Goal: Obtain resource: Obtain resource

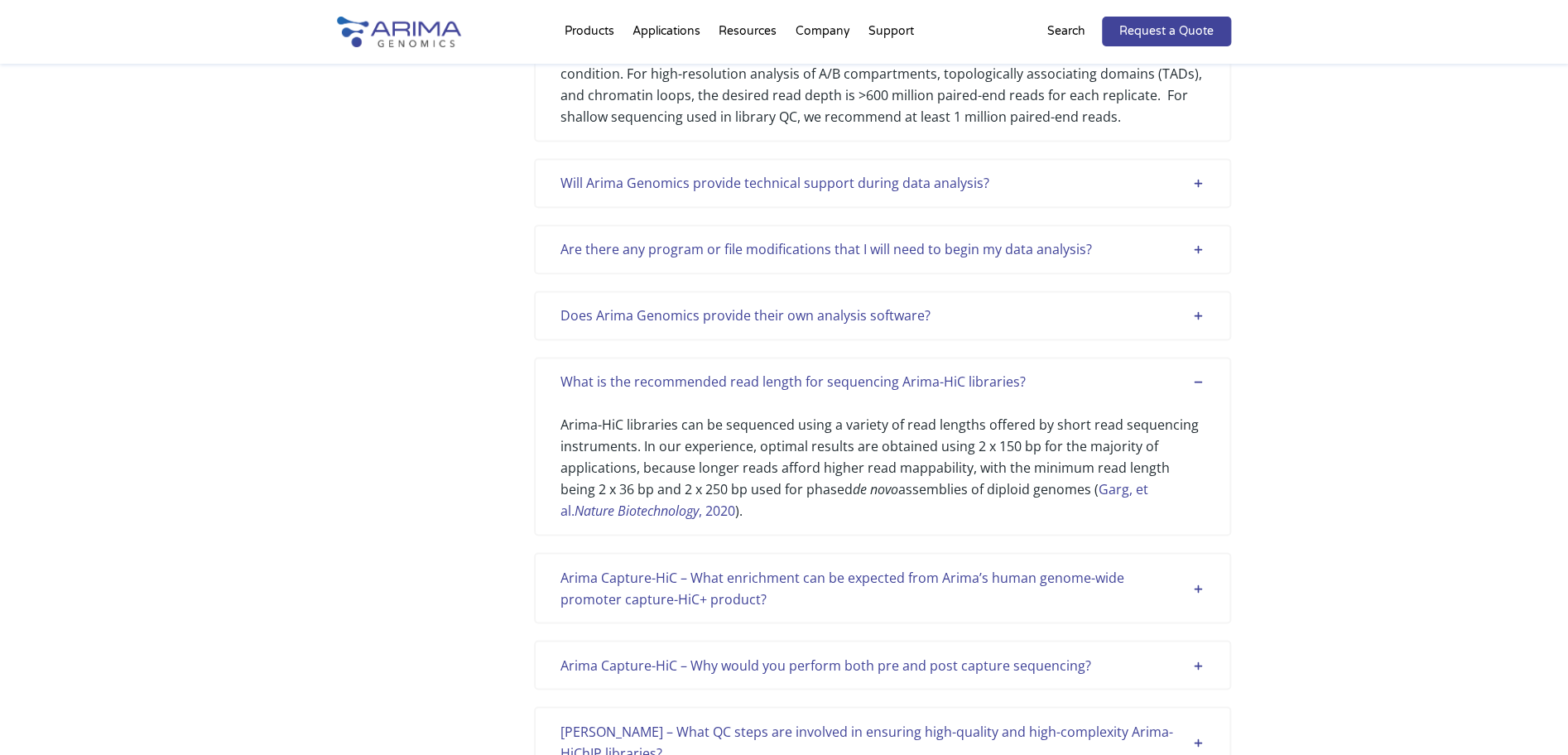
scroll to position [1344, 0]
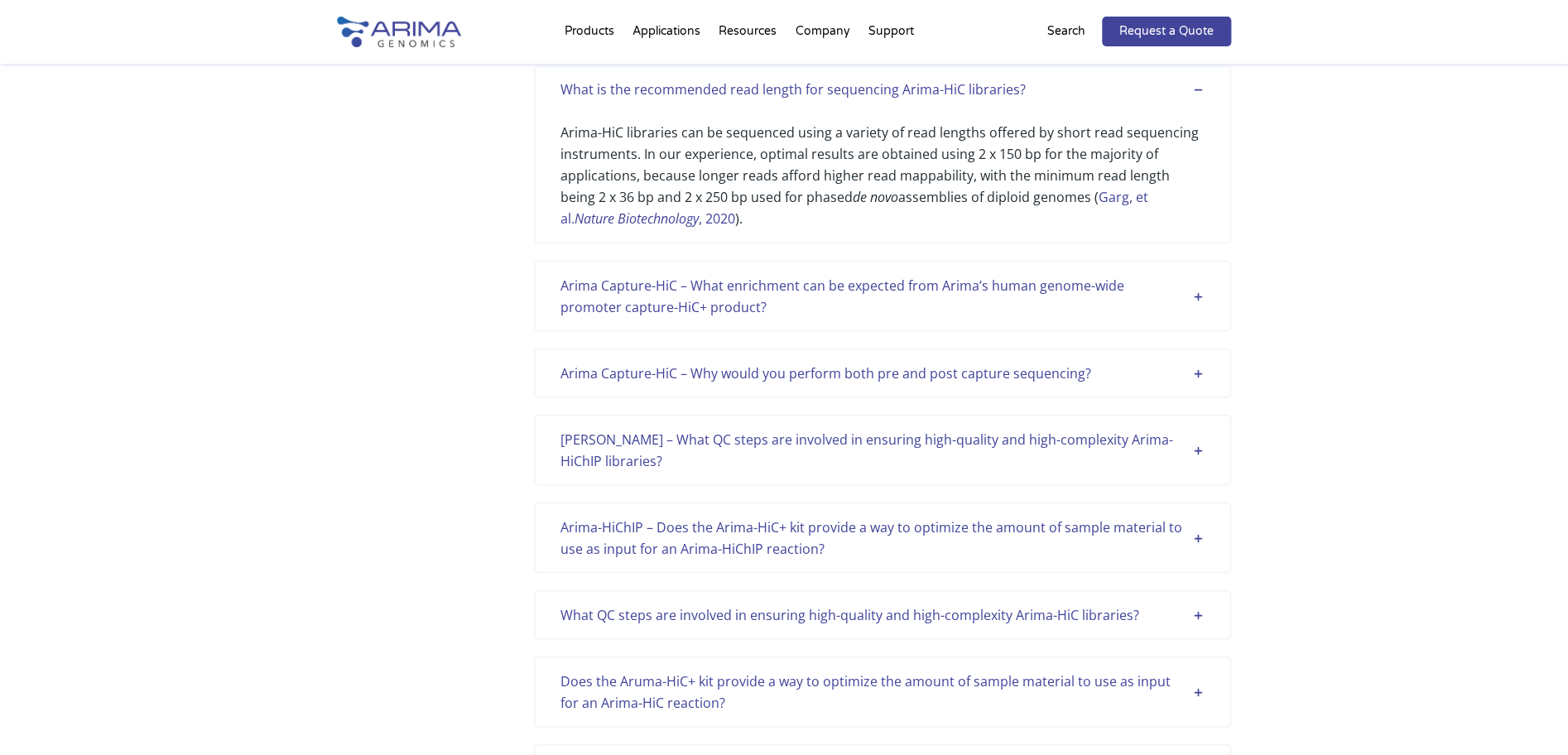
click at [641, 219] on em "Nature Biotechnology" at bounding box center [636, 218] width 124 height 18
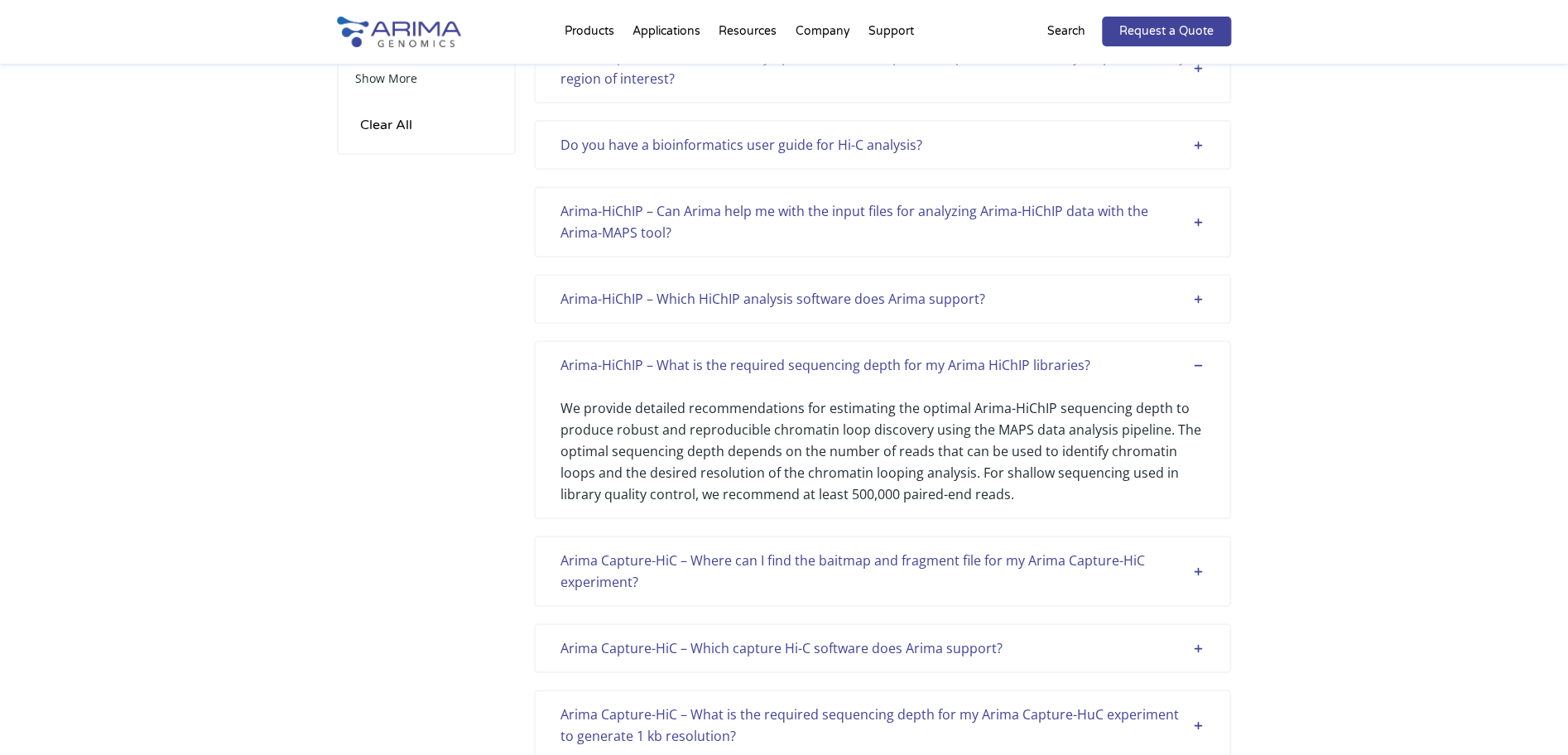
scroll to position [0, 0]
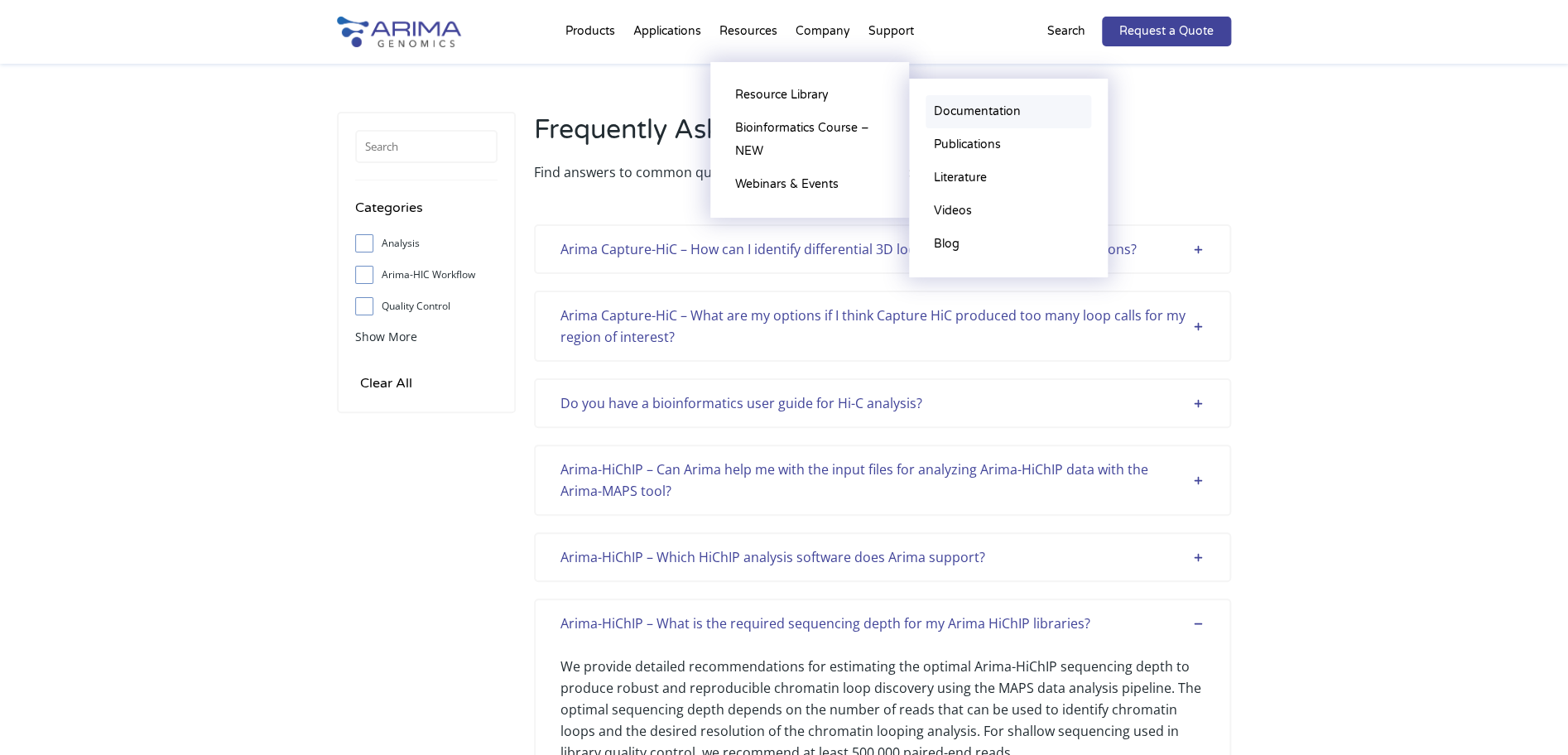
click at [984, 112] on link "Documentation" at bounding box center [1008, 111] width 166 height 33
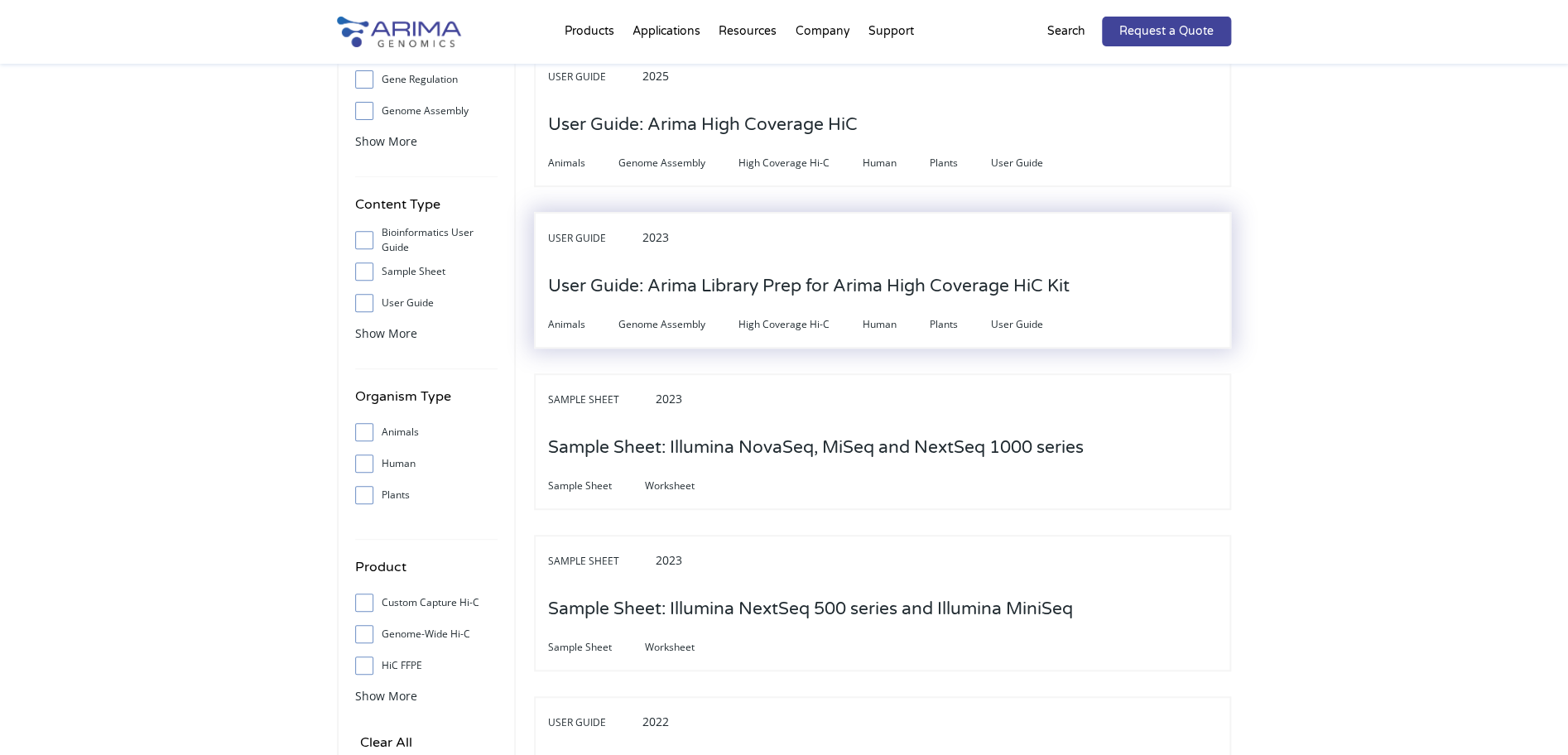
scroll to position [198, 0]
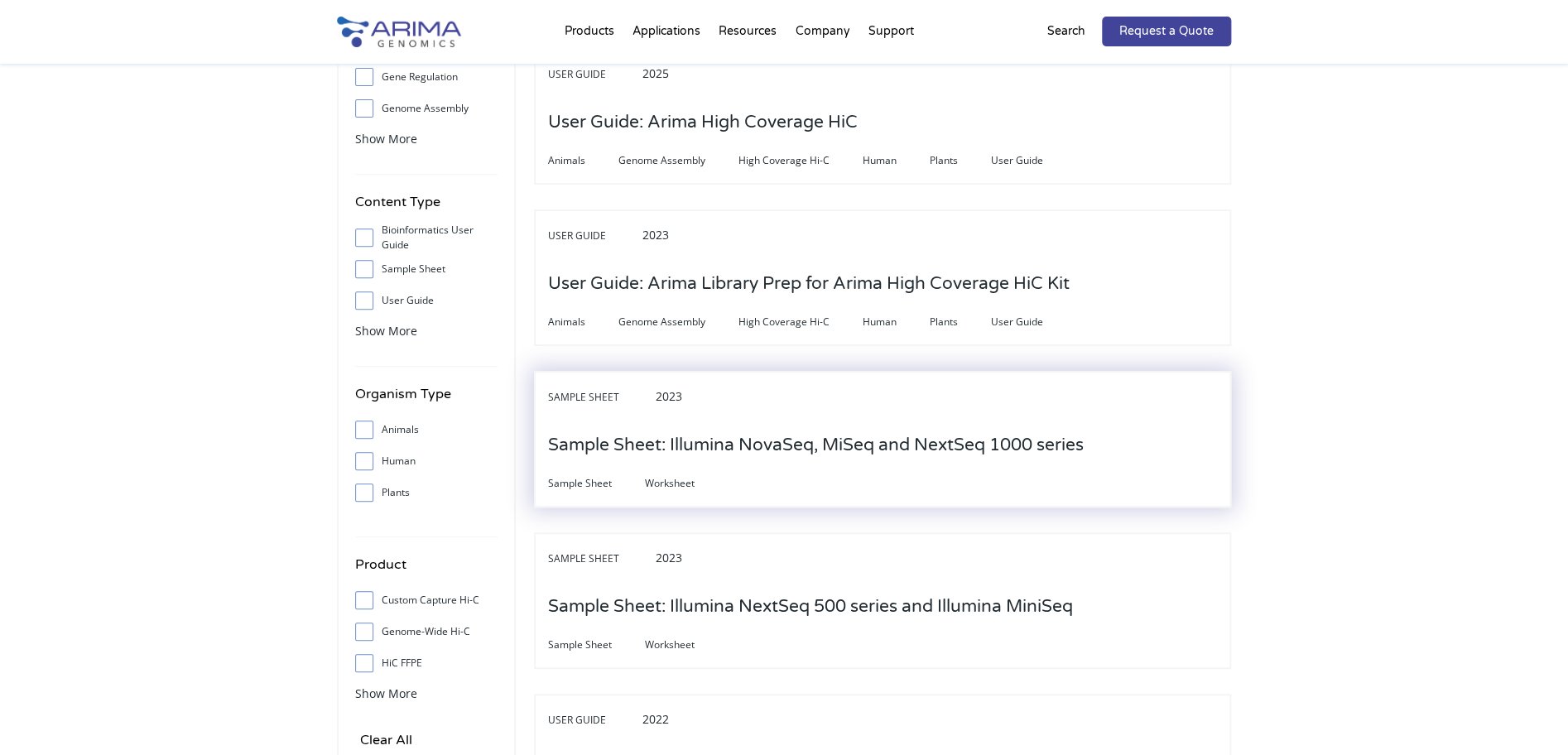
click at [851, 416] on div "Sample Sheet 2023" at bounding box center [882, 402] width 669 height 34
click at [818, 415] on div "Sample Sheet 2023" at bounding box center [882, 402] width 669 height 34
click at [749, 402] on div "Sample Sheet 2023" at bounding box center [882, 402] width 669 height 34
click at [733, 476] on div "Sample Sheet Worksheet" at bounding box center [882, 483] width 669 height 23
click at [755, 454] on h3 "Sample Sheet: Illumina NovaSeq, MiSeq and NextSeq 1000 series" at bounding box center [816, 445] width 536 height 52
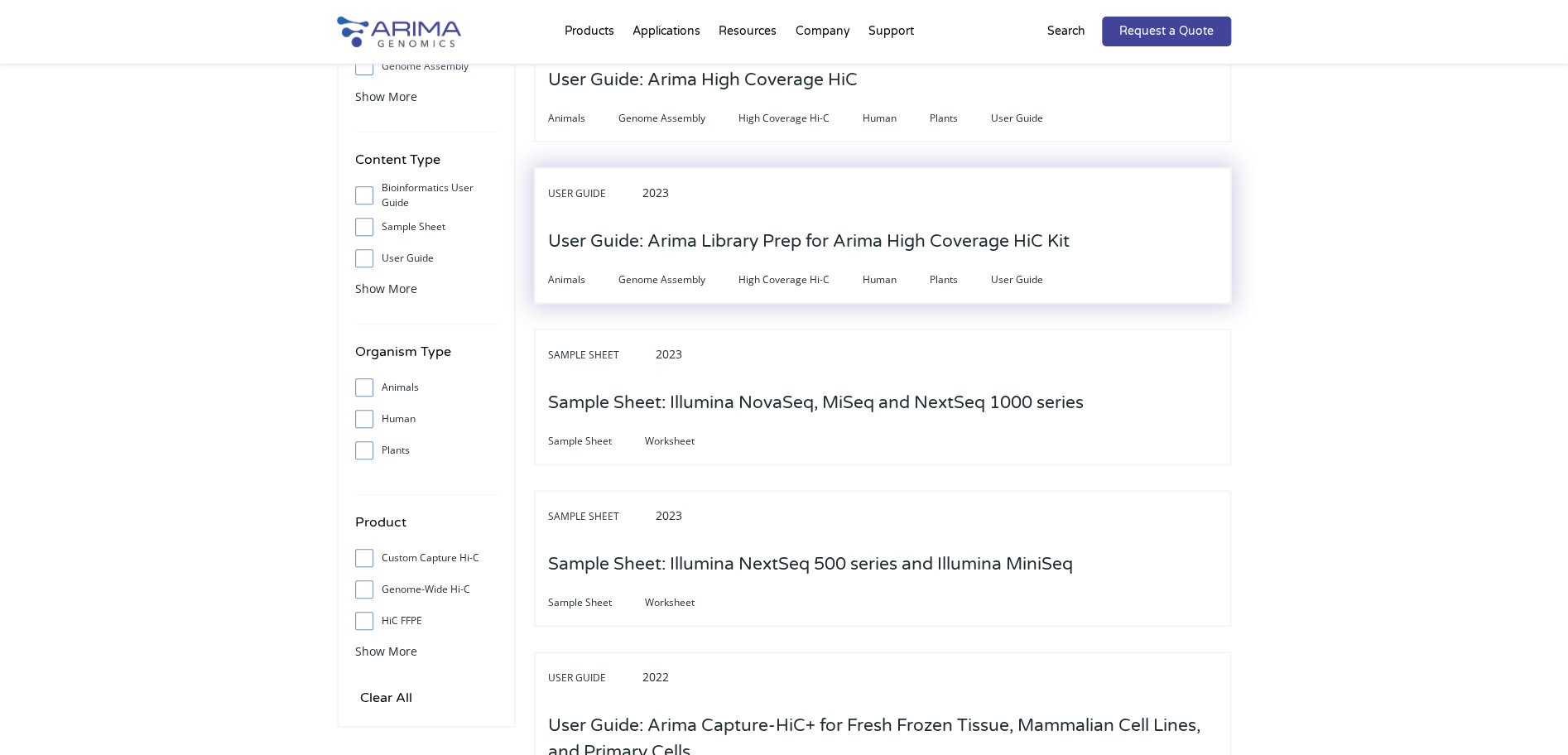
scroll to position [225, 0]
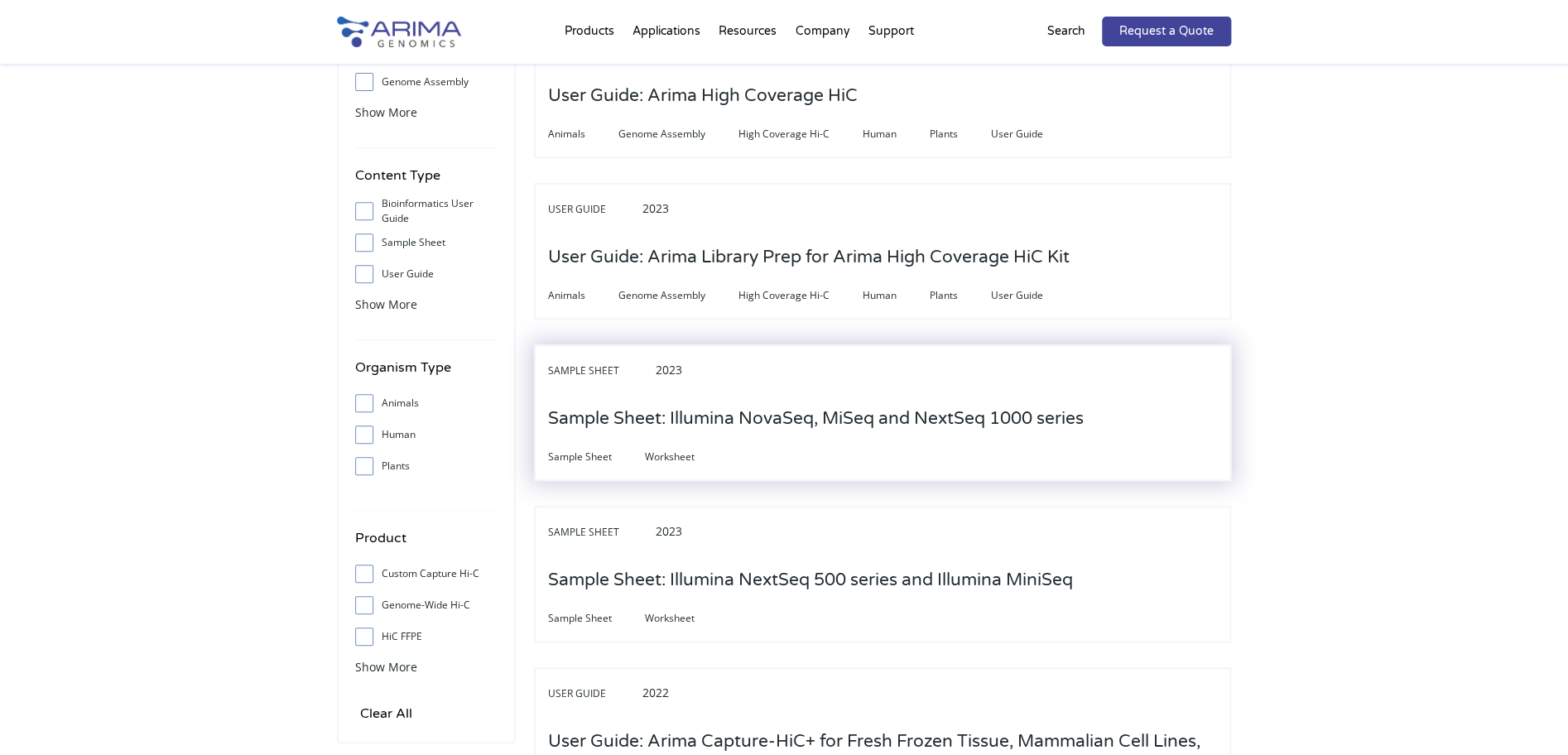
click at [826, 423] on h3 "Sample Sheet: Illumina NovaSeq, MiSeq and NextSeq 1000 series" at bounding box center [816, 419] width 536 height 52
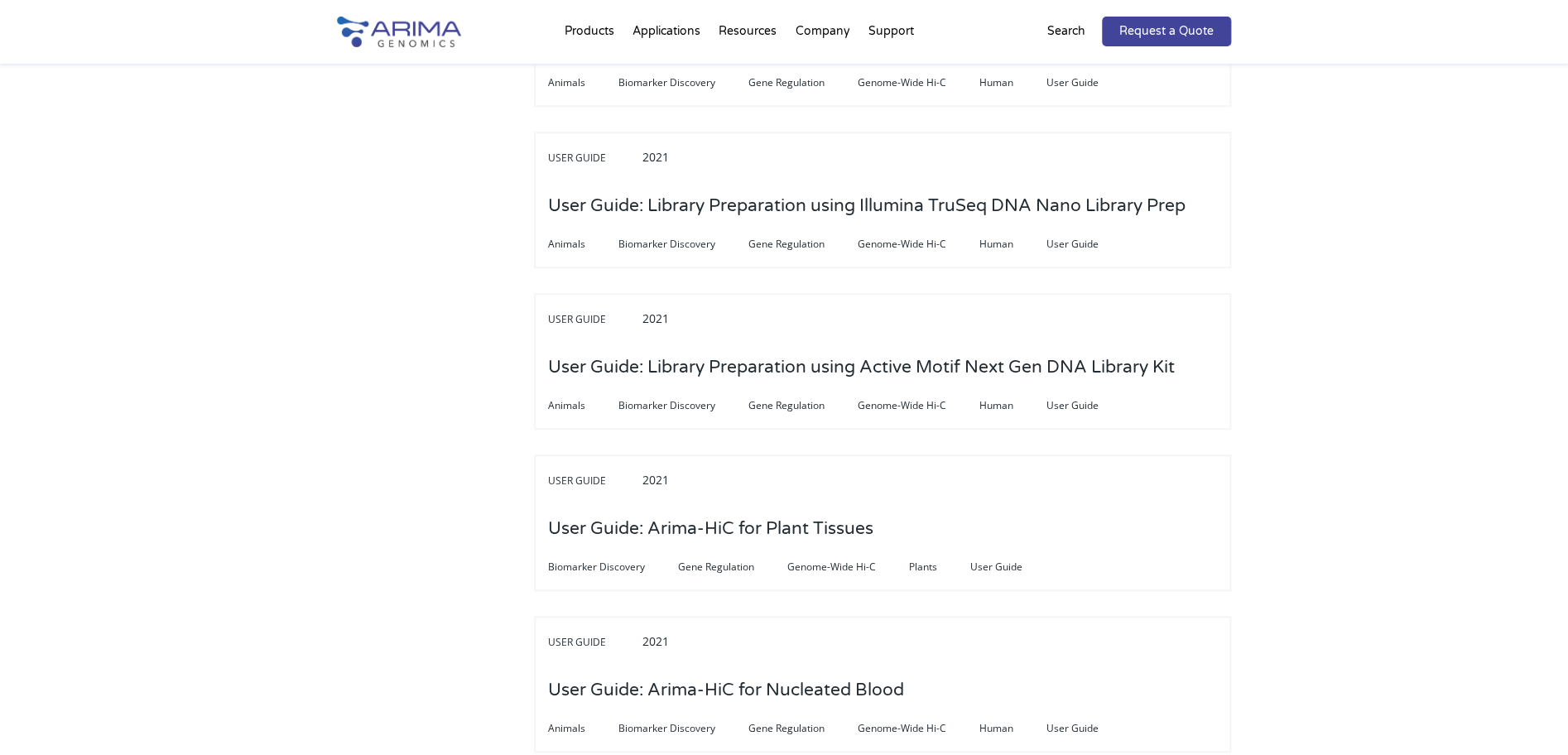
scroll to position [3530, 0]
